Goal: Task Accomplishment & Management: Manage account settings

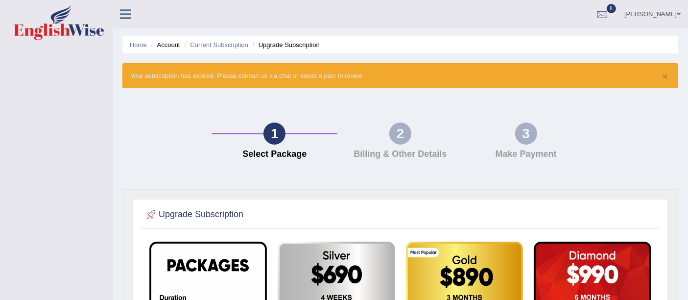
click at [606, 23] on link "8" at bounding box center [601, 12] width 29 height 25
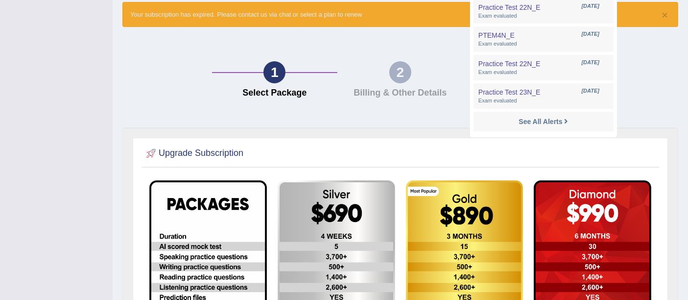
scroll to position [65, 0]
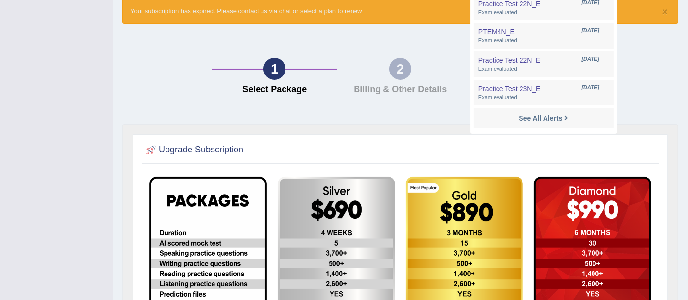
click at [466, 121] on div "1 Select Package 2 Billing & Other Details 3 Make Payment" at bounding box center [399, 78] width 565 height 91
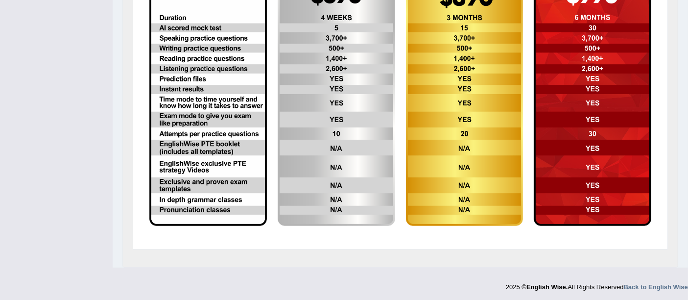
scroll to position [0, 0]
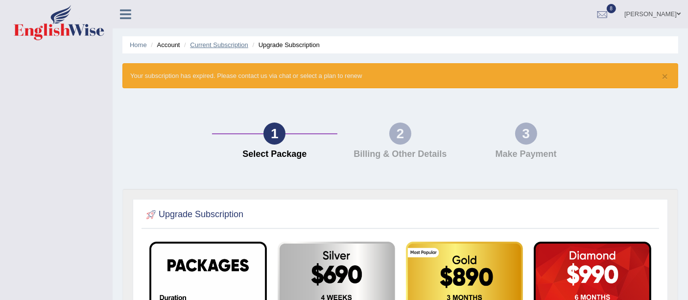
click at [213, 45] on link "Current Subscription" at bounding box center [219, 44] width 58 height 7
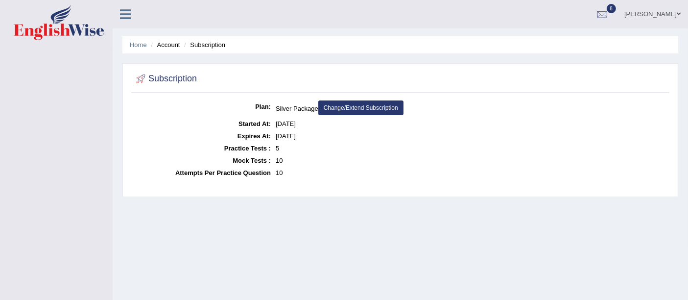
click at [369, 106] on link "Change/Extend Subscription" at bounding box center [360, 107] width 85 height 15
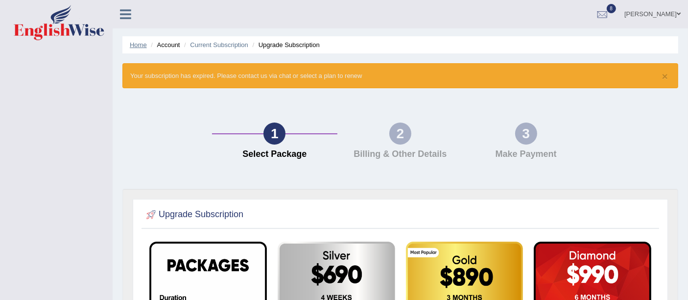
click at [144, 46] on link "Home" at bounding box center [138, 44] width 17 height 7
click at [642, 16] on link "[PERSON_NAME]" at bounding box center [652, 12] width 71 height 25
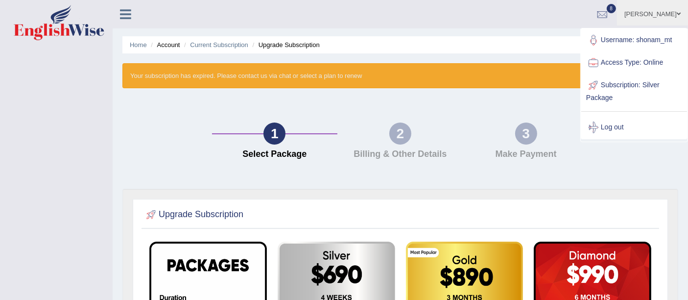
scroll to position [5, 0]
